Goal: Task Accomplishment & Management: Use online tool/utility

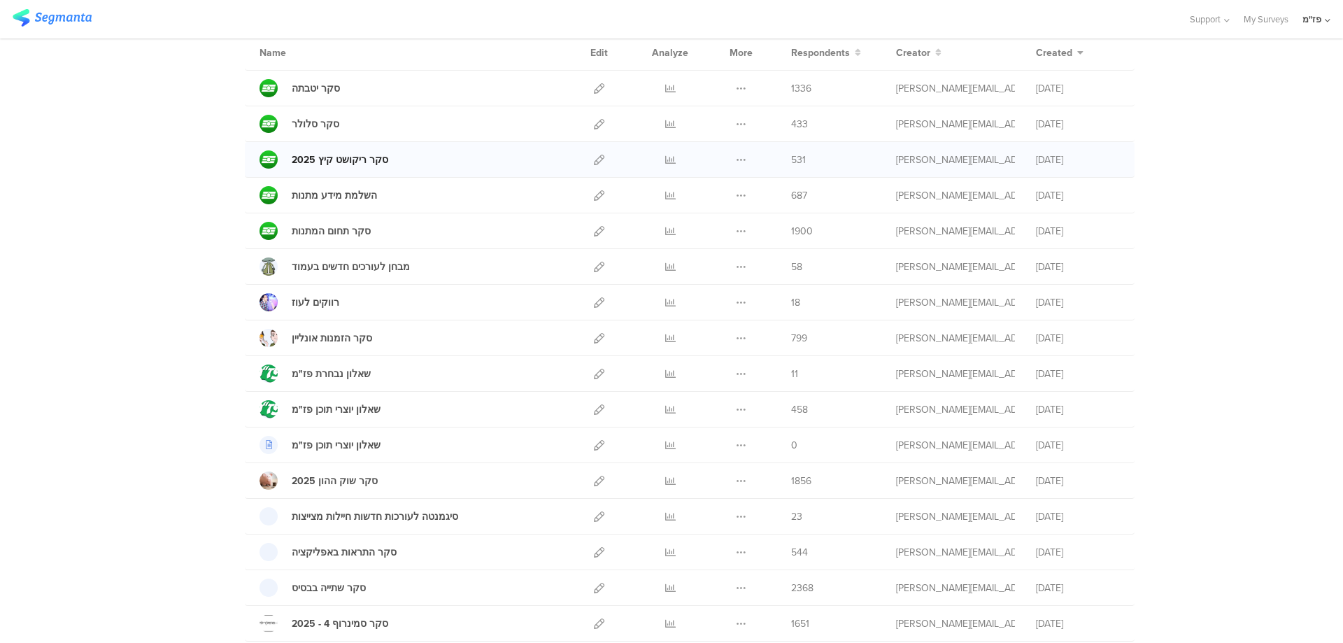
scroll to position [163, 0]
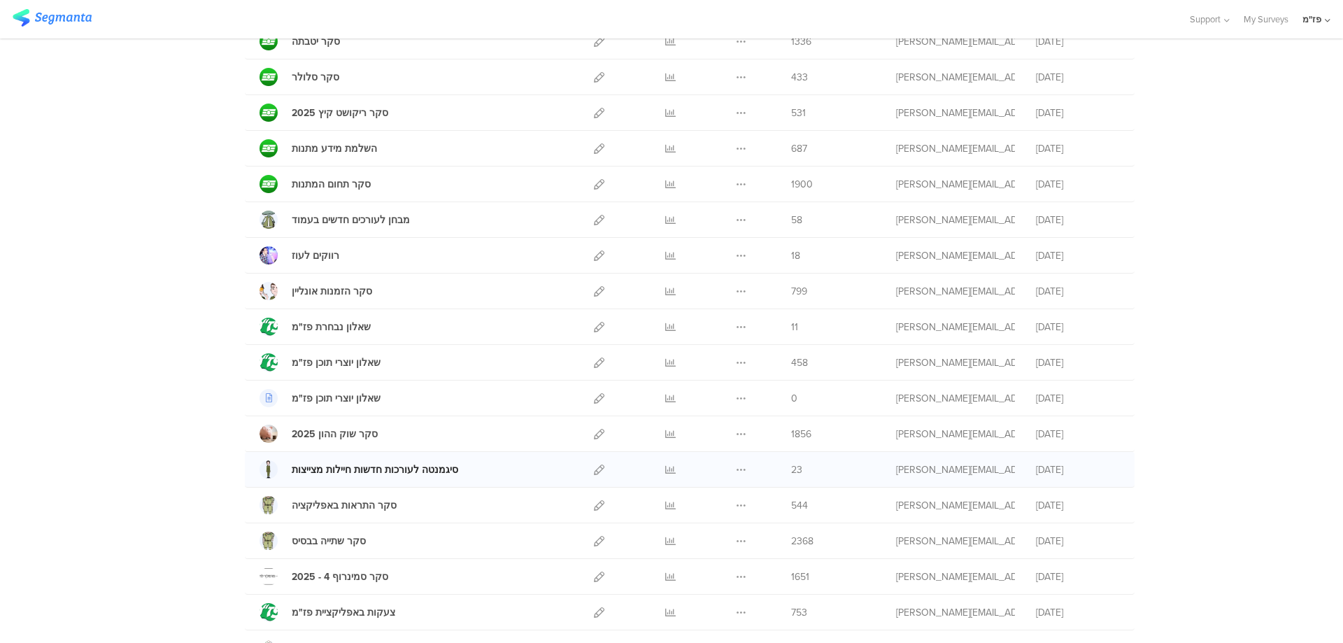
click at [415, 464] on div "סיגמנטה לעורכות חדשות חיילות מצייצות" at bounding box center [375, 469] width 166 height 15
click at [597, 472] on icon at bounding box center [599, 469] width 10 height 10
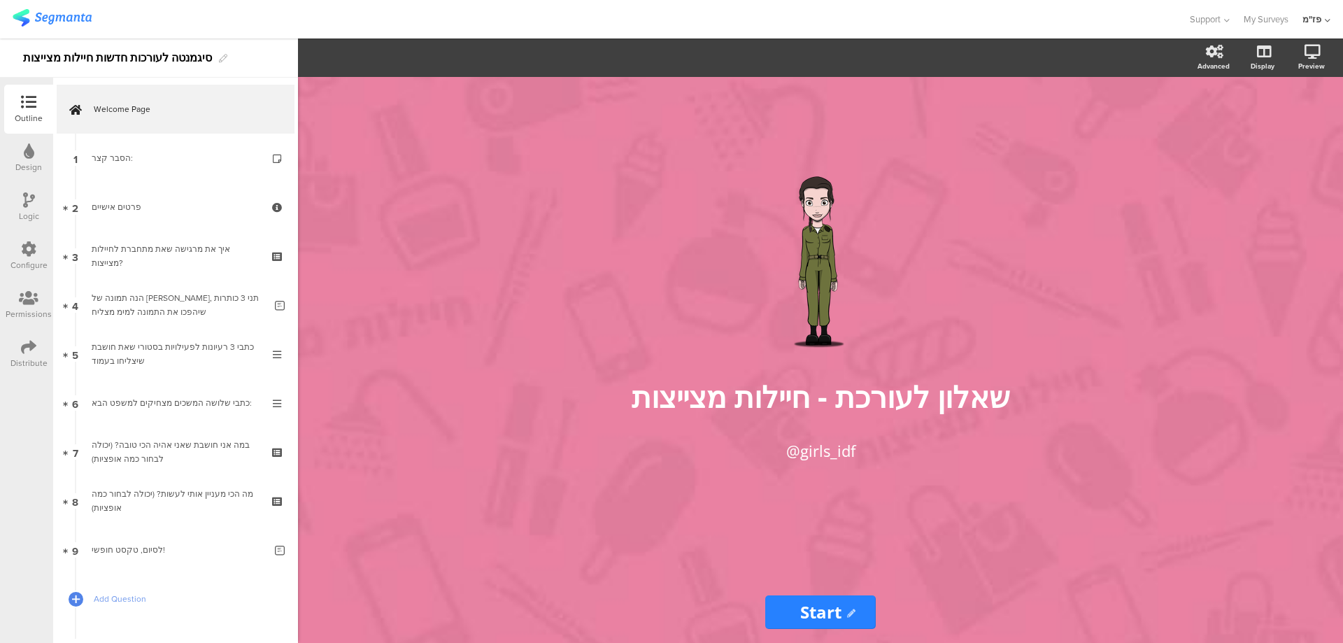
click at [20, 354] on div "Distribute" at bounding box center [28, 353] width 49 height 49
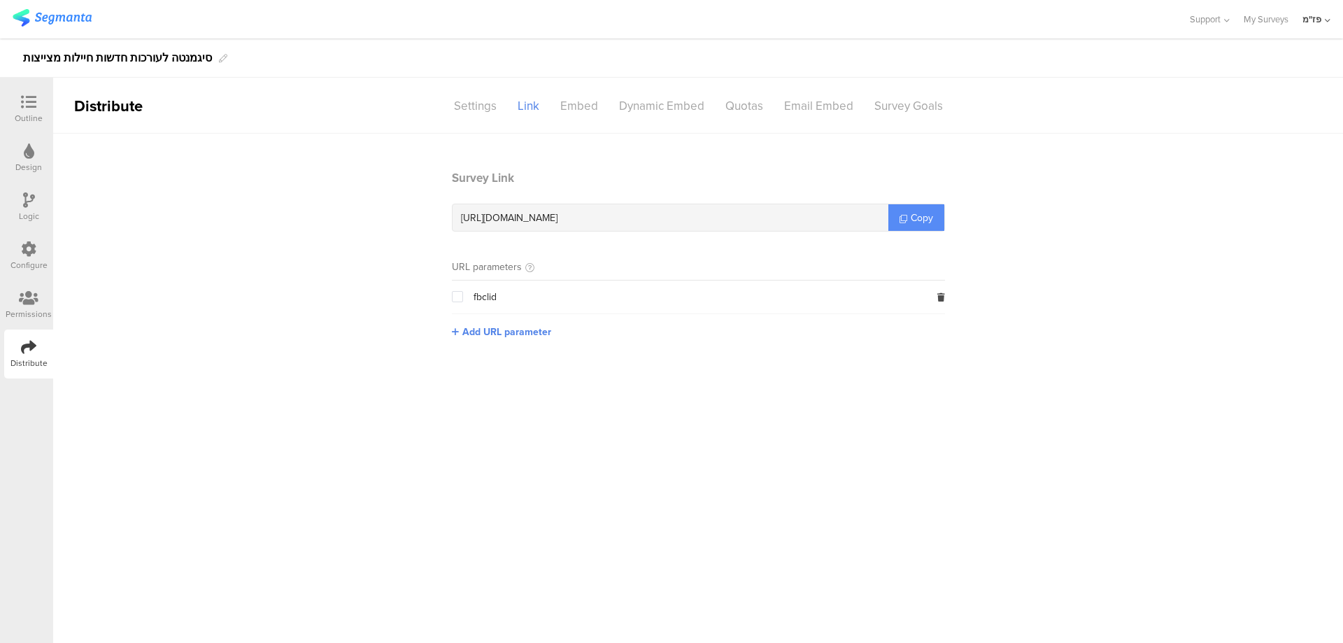
click at [928, 220] on span "Copy" at bounding box center [922, 218] width 22 height 15
